Goal: Information Seeking & Learning: Learn about a topic

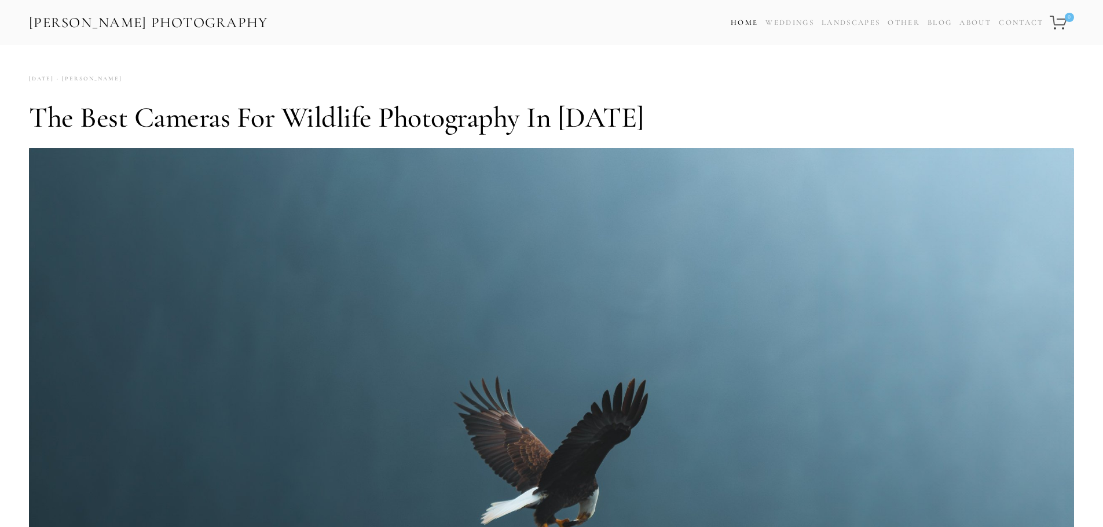
click at [743, 22] on link "Home" at bounding box center [744, 22] width 27 height 17
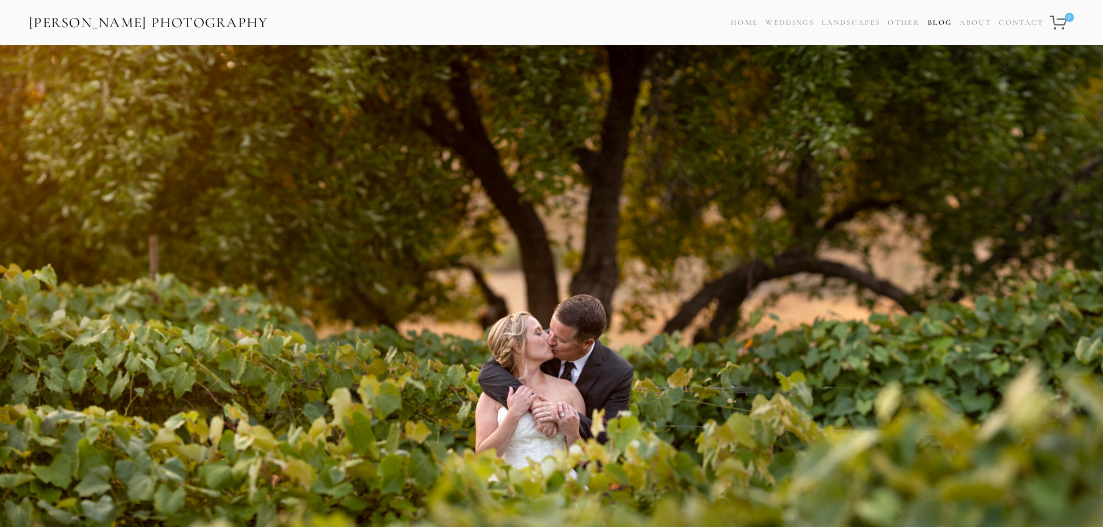
click at [943, 25] on link "Blog" at bounding box center [939, 22] width 24 height 17
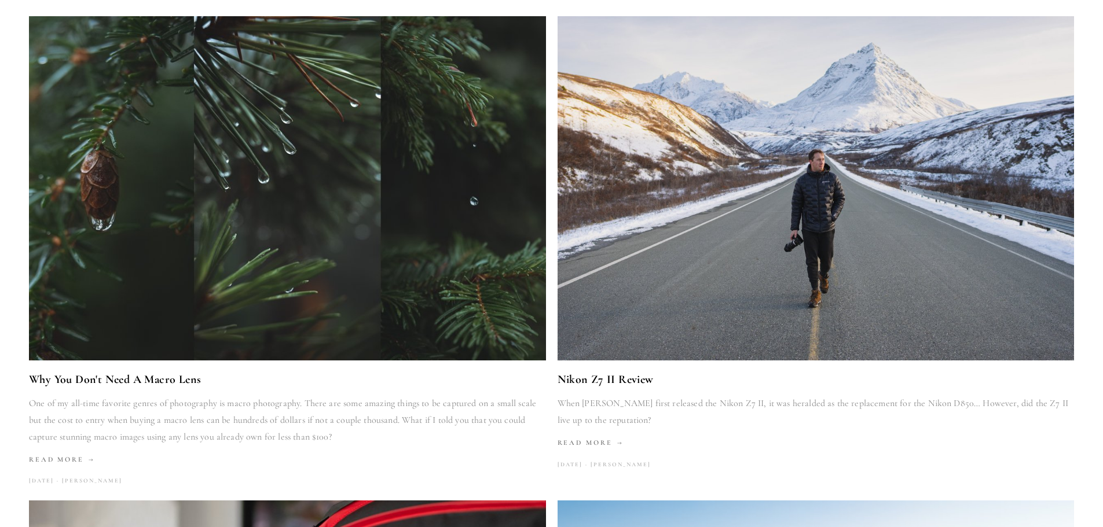
scroll to position [695, 0]
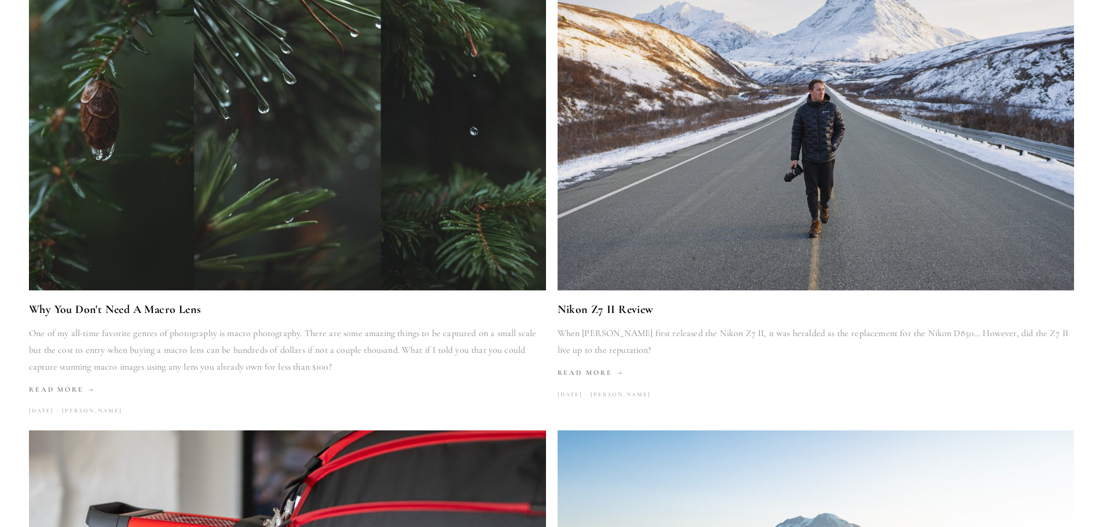
click at [636, 313] on link "Nikon Z7 II Review" at bounding box center [816, 310] width 517 height 20
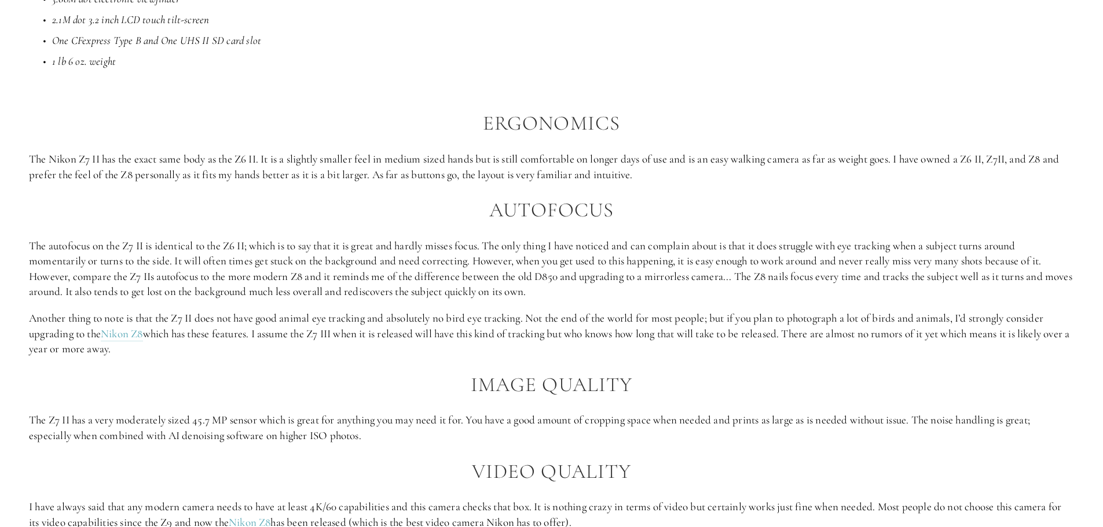
scroll to position [1158, 0]
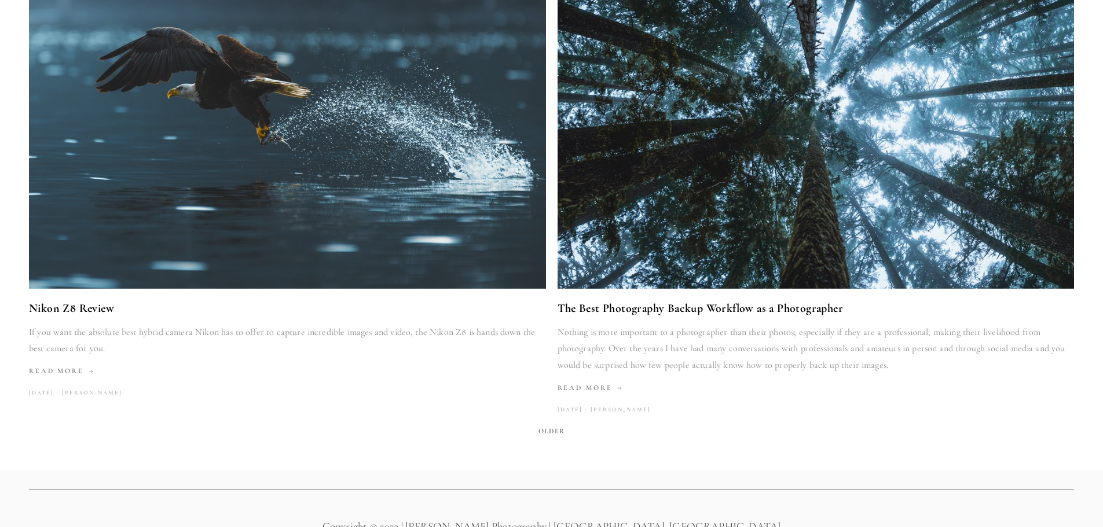
scroll to position [2142, 0]
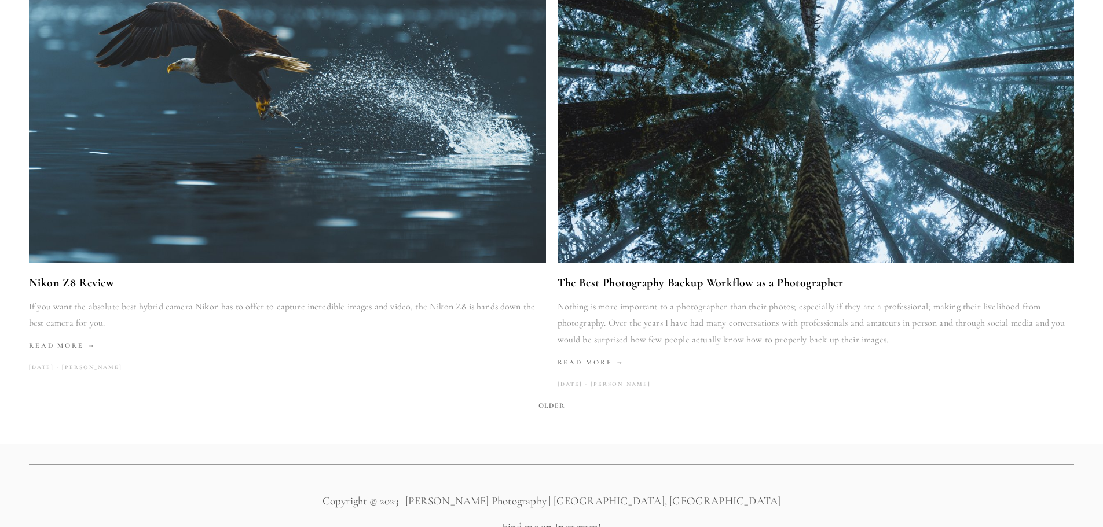
click at [102, 284] on link "Nikon Z8 Review" at bounding box center [287, 283] width 517 height 20
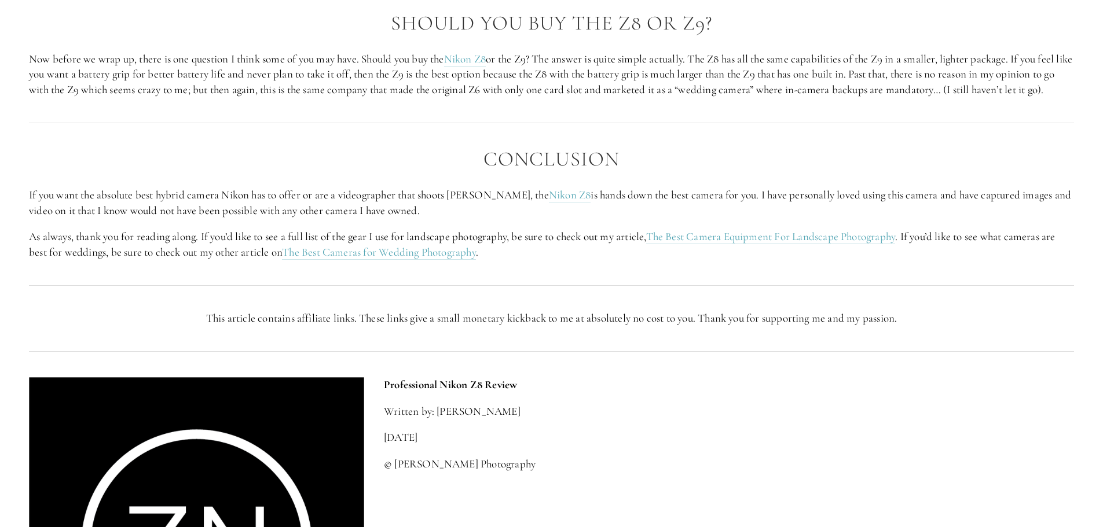
scroll to position [2663, 0]
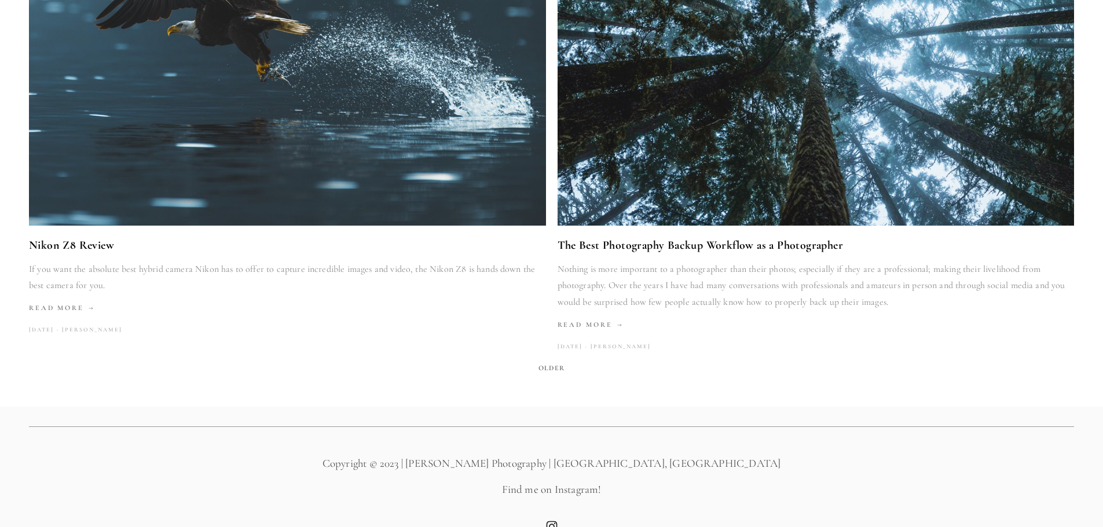
scroll to position [2205, 0]
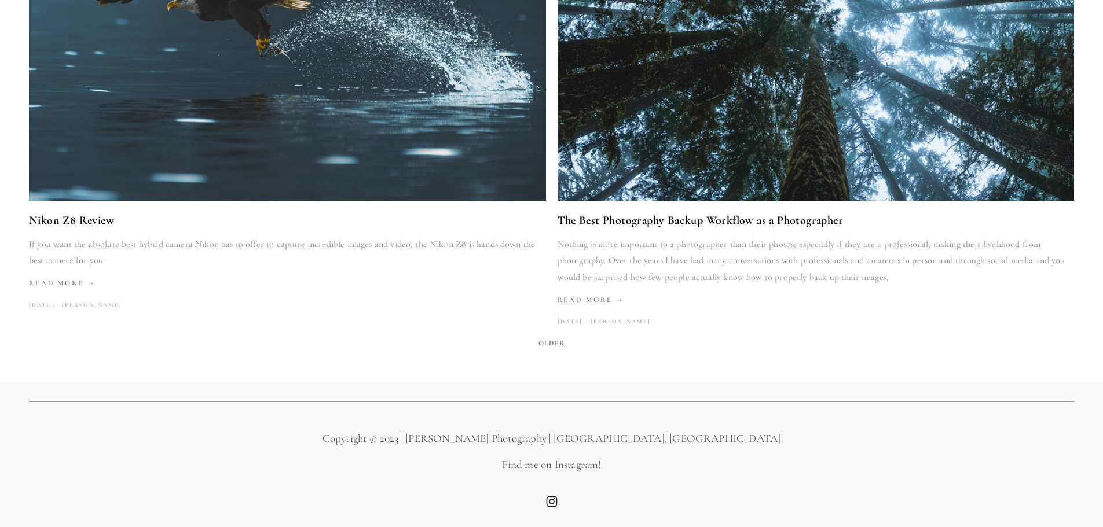
click at [547, 343] on span "Older" at bounding box center [551, 343] width 35 height 16
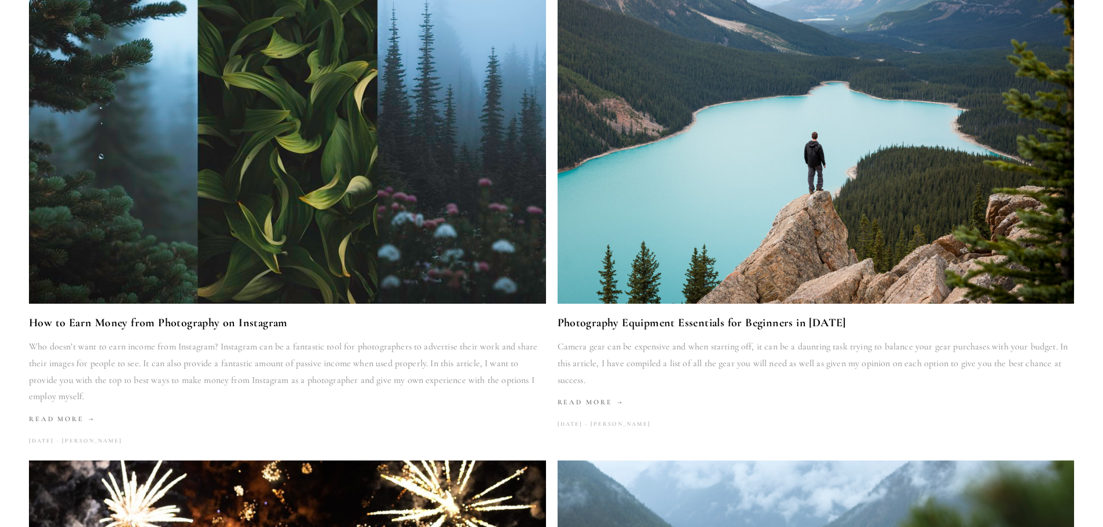
scroll to position [289, 0]
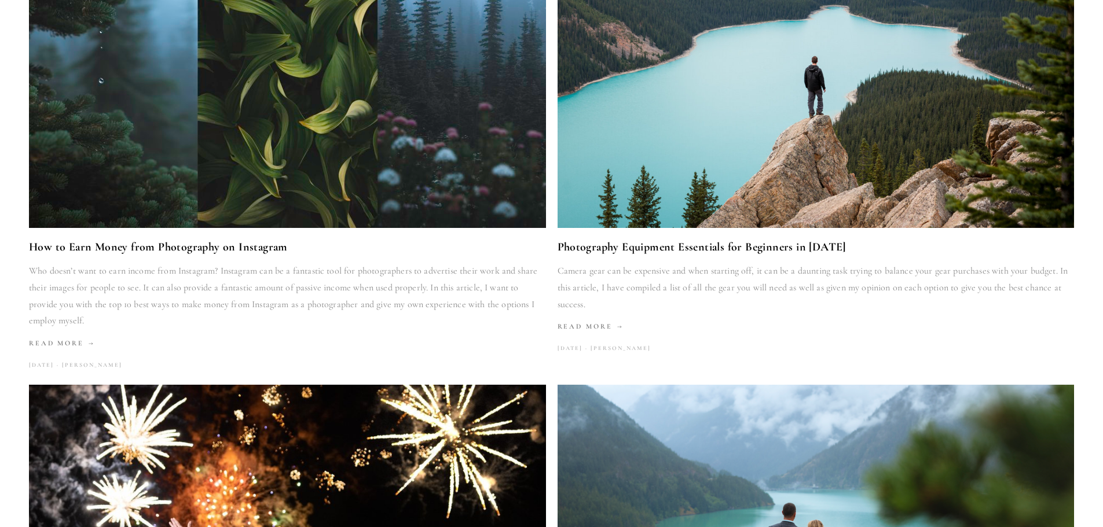
click at [727, 244] on link "Photography Equipment Essentials for Beginners in [DATE]" at bounding box center [816, 247] width 517 height 20
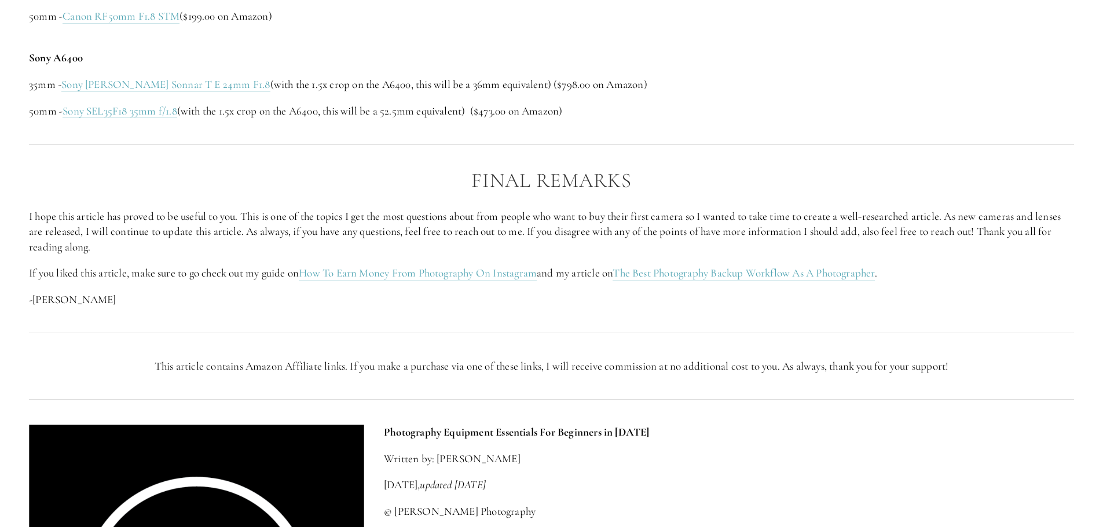
scroll to position [2837, 0]
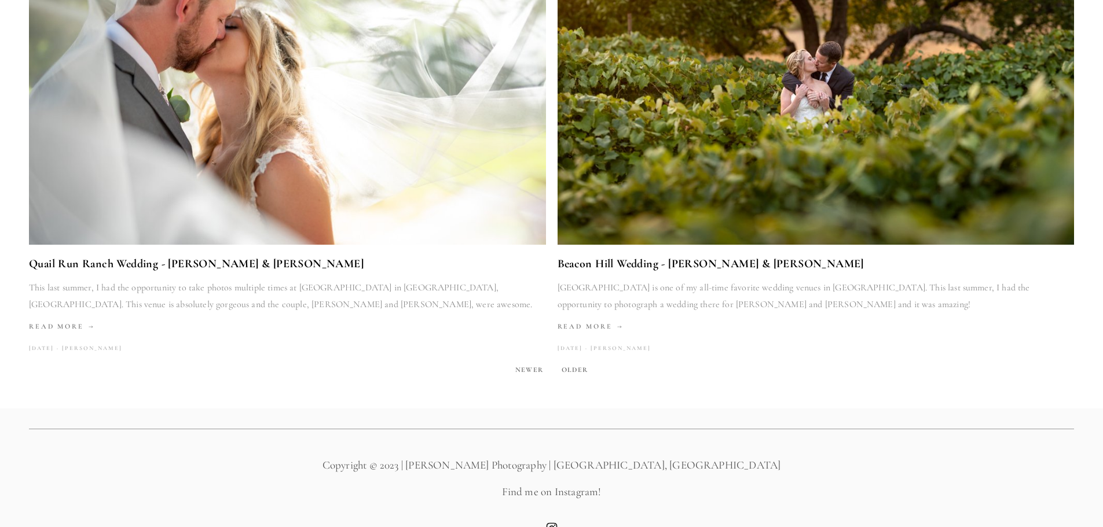
scroll to position [2254, 0]
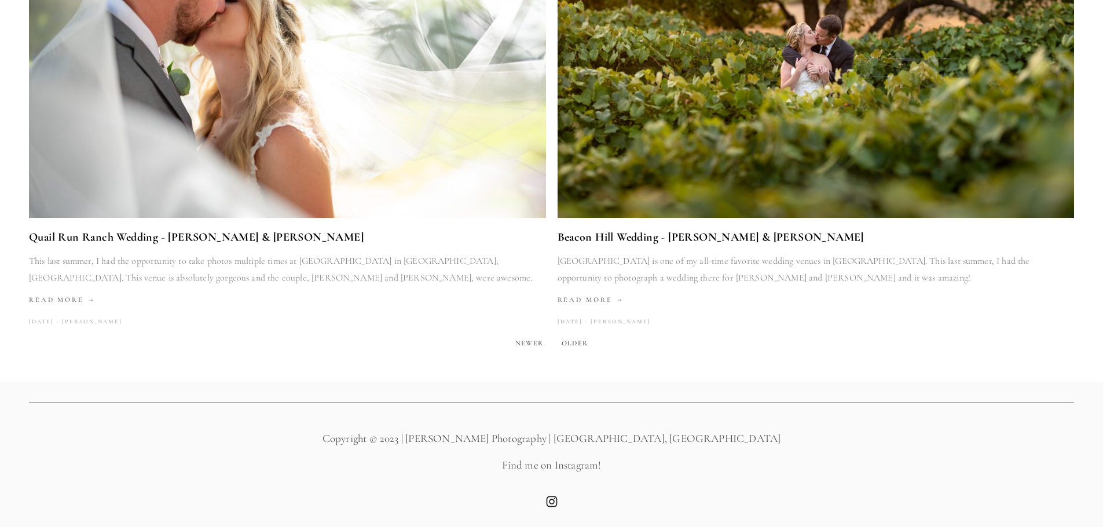
click at [575, 343] on span "Older" at bounding box center [574, 343] width 35 height 16
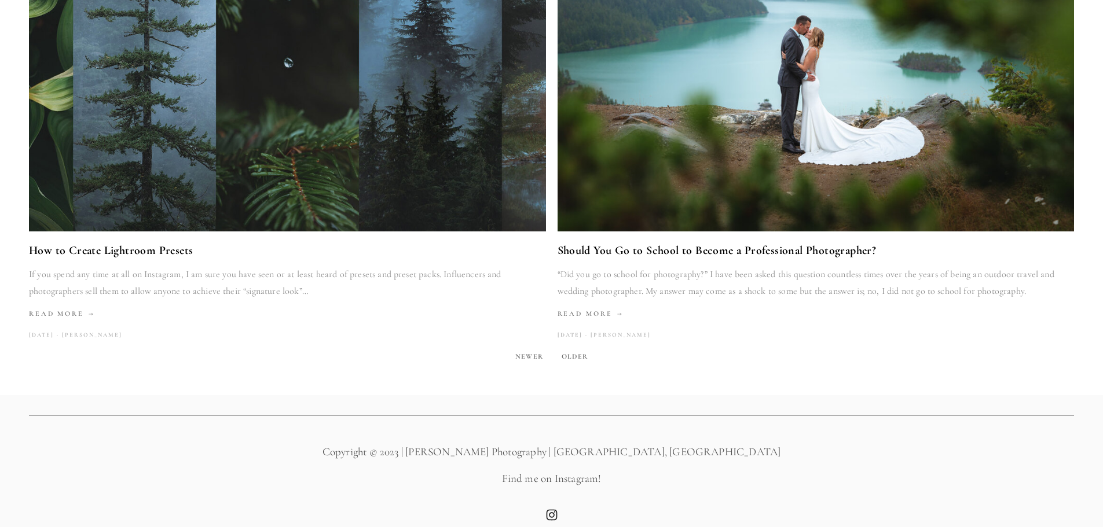
scroll to position [2238, 0]
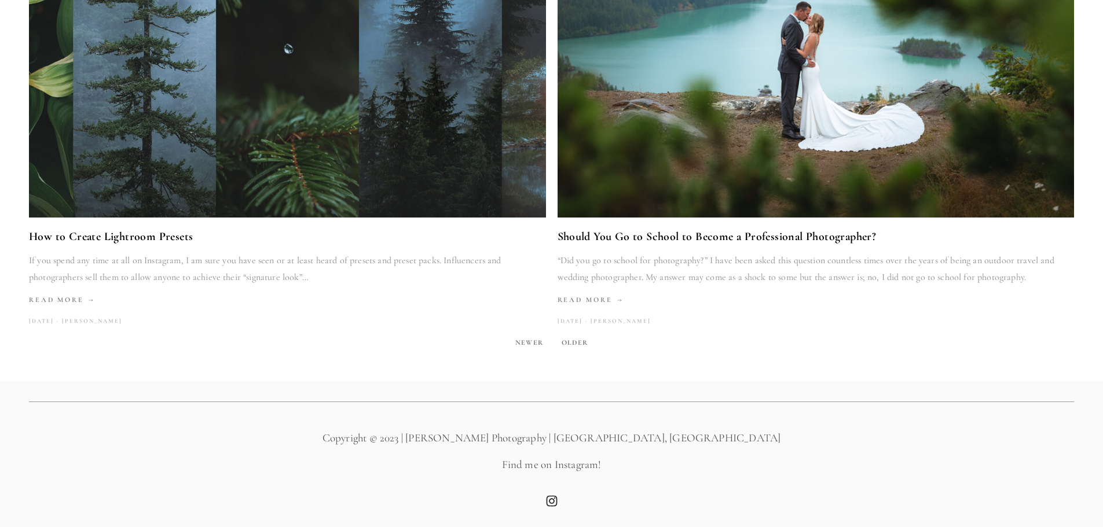
click at [572, 342] on span "Older" at bounding box center [574, 343] width 35 height 16
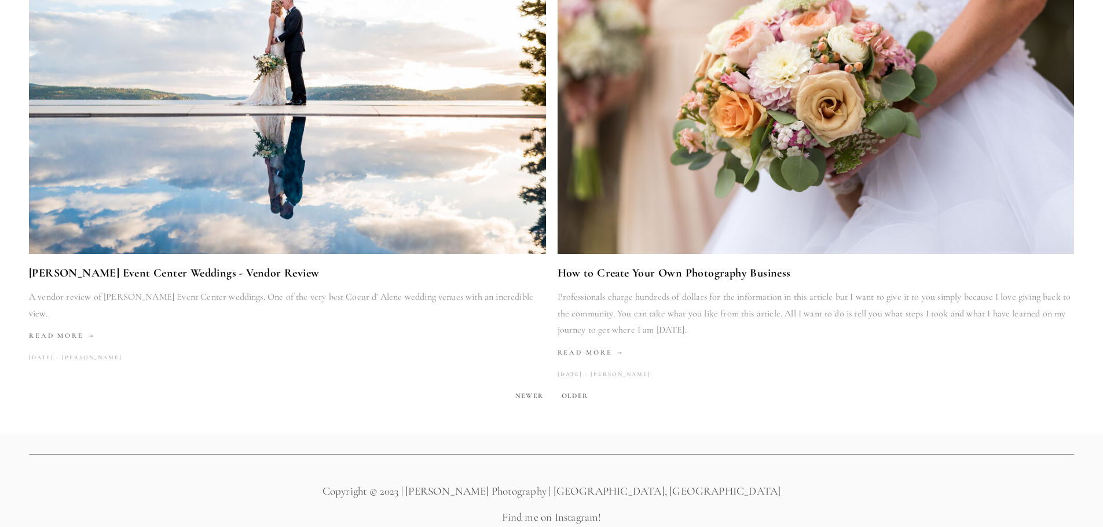
scroll to position [2221, 0]
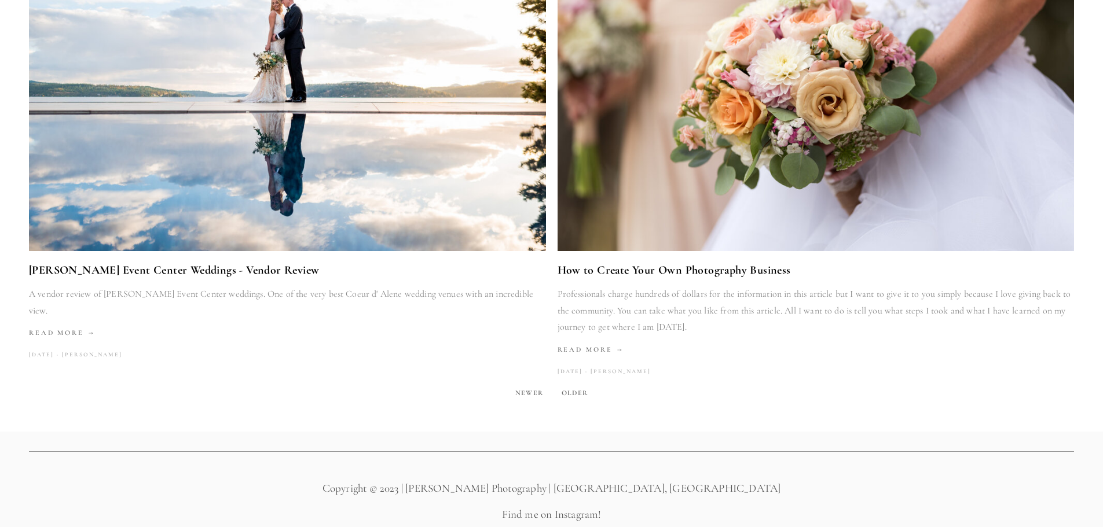
click at [571, 385] on span "Older" at bounding box center [574, 393] width 35 height 16
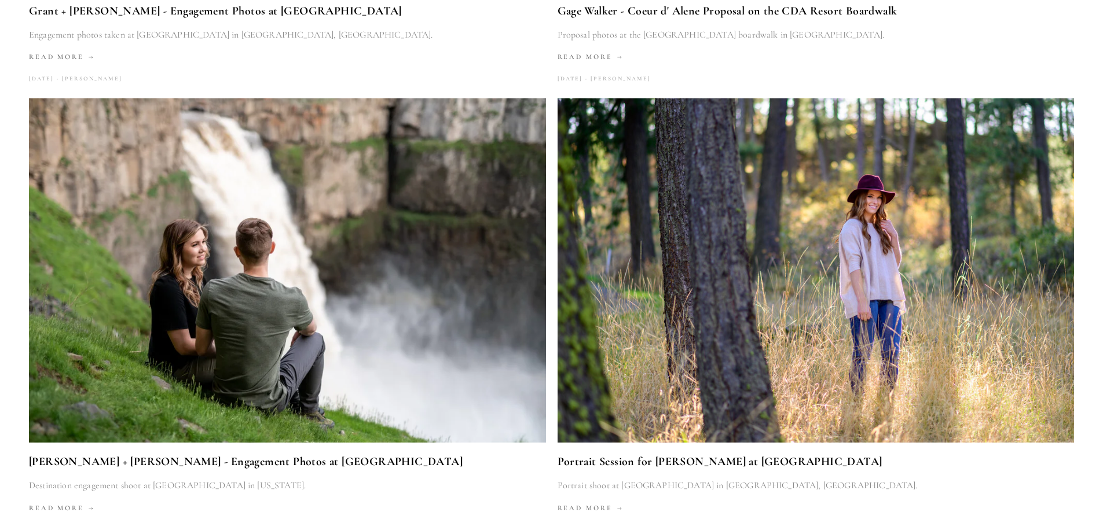
scroll to position [2138, 0]
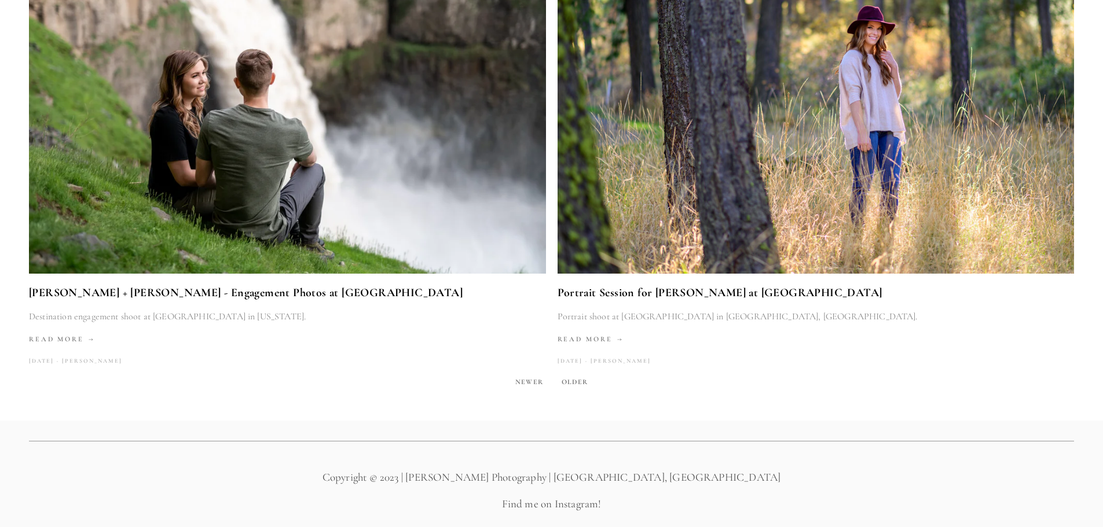
click at [584, 374] on span "Older" at bounding box center [574, 382] width 35 height 16
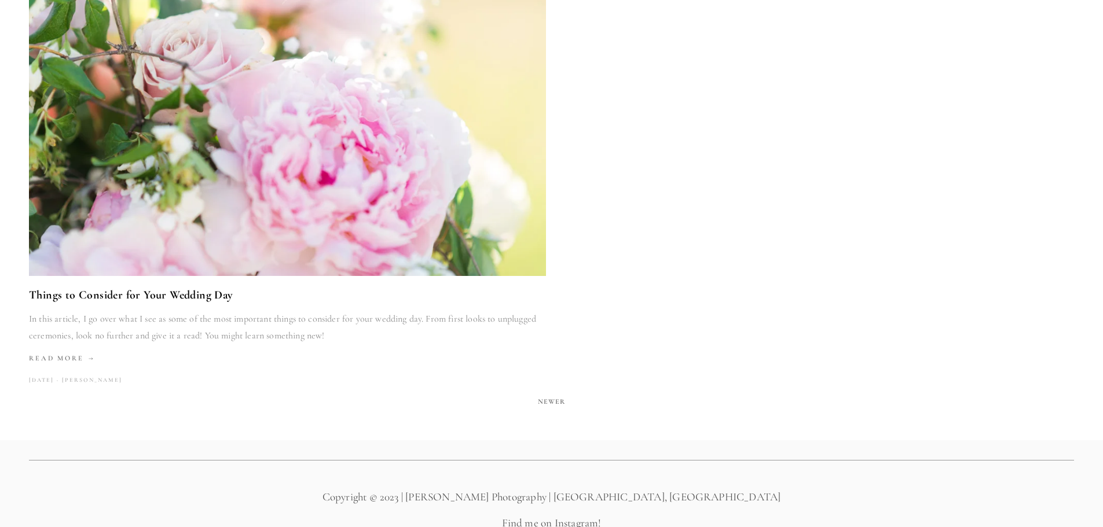
scroll to position [1219, 0]
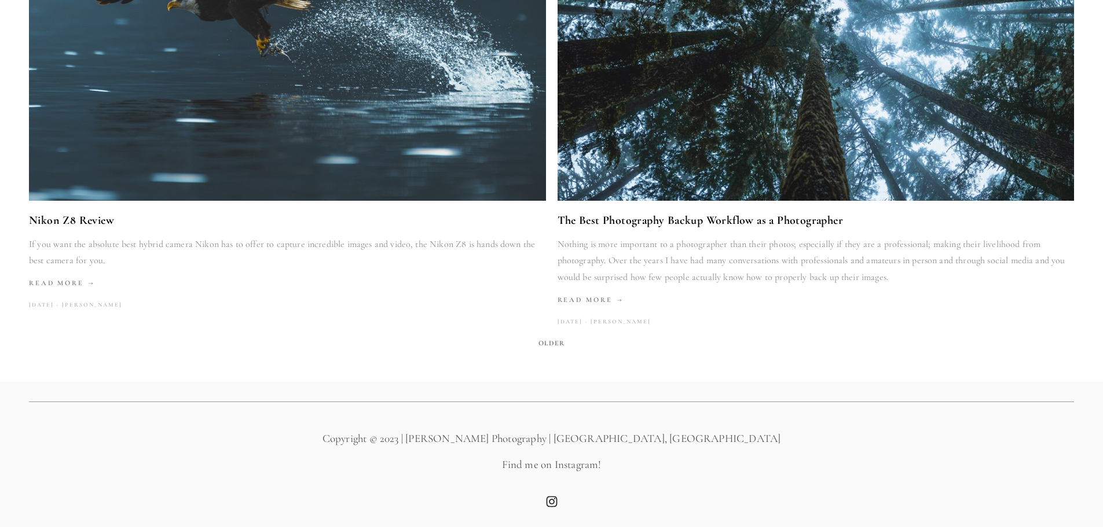
scroll to position [2205, 0]
